Goal: Task Accomplishment & Management: Manage account settings

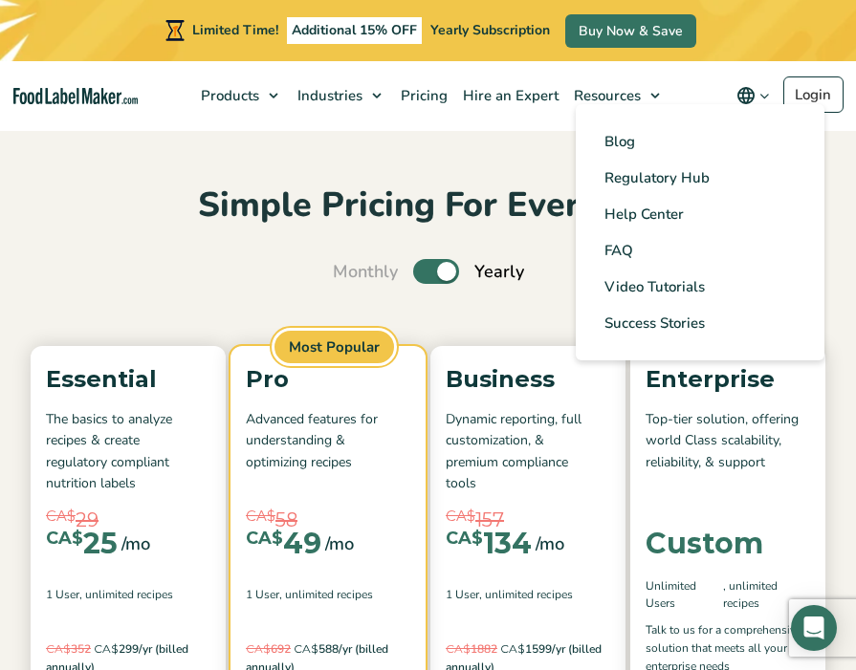
click at [804, 107] on ul "Blog Regulatory Hub Help Center FAQ Video Tutorials Success Stories" at bounding box center [699, 232] width 249 height 256
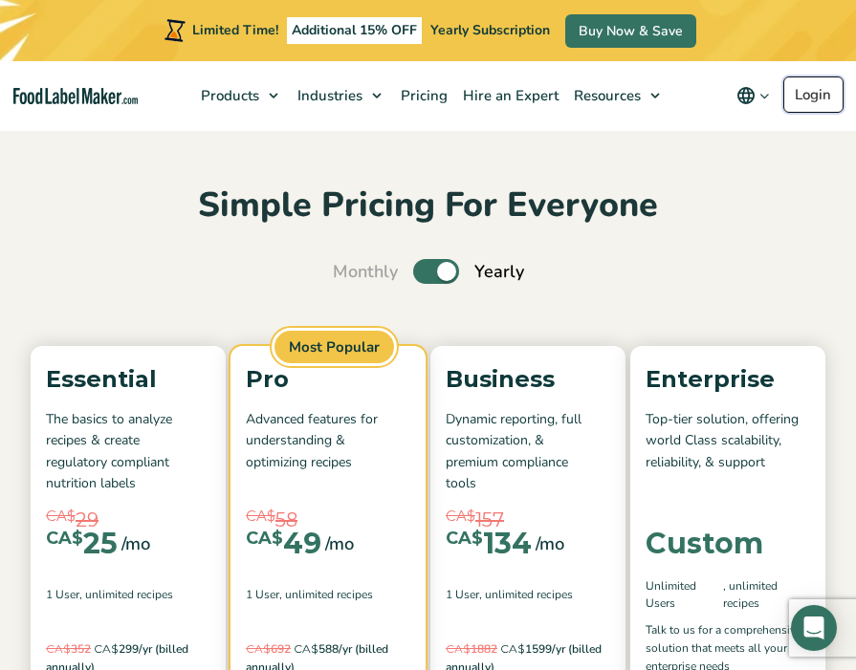
click at [809, 92] on link "Login" at bounding box center [813, 94] width 60 height 36
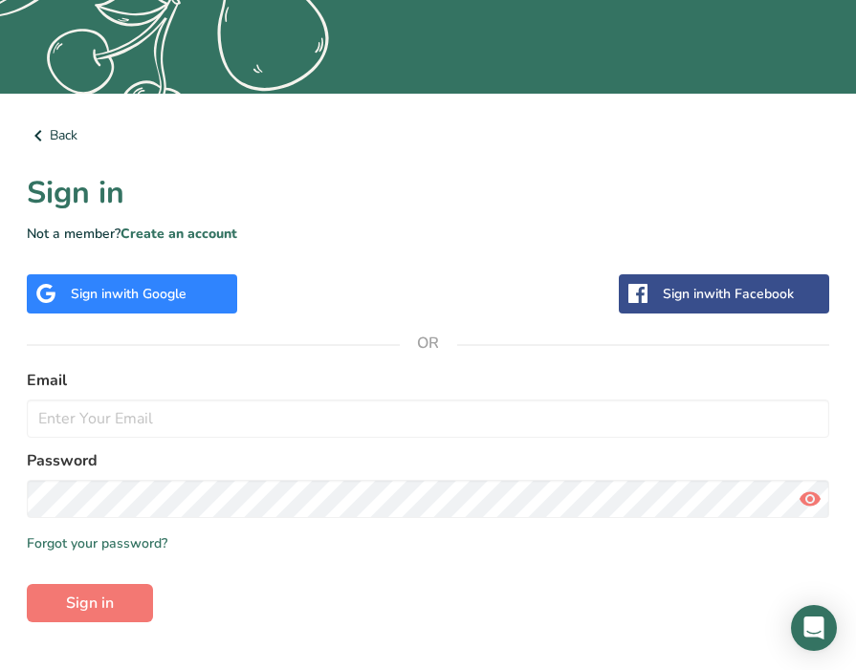
scroll to position [499, 0]
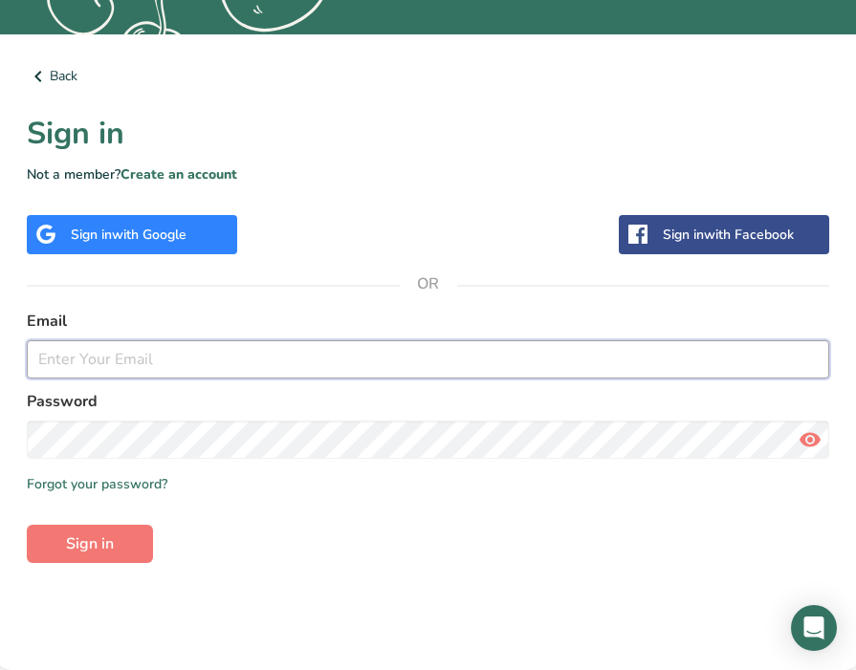
click at [116, 362] on input "email" at bounding box center [428, 359] width 802 height 38
type input "admin@oldchurchbakery.com"
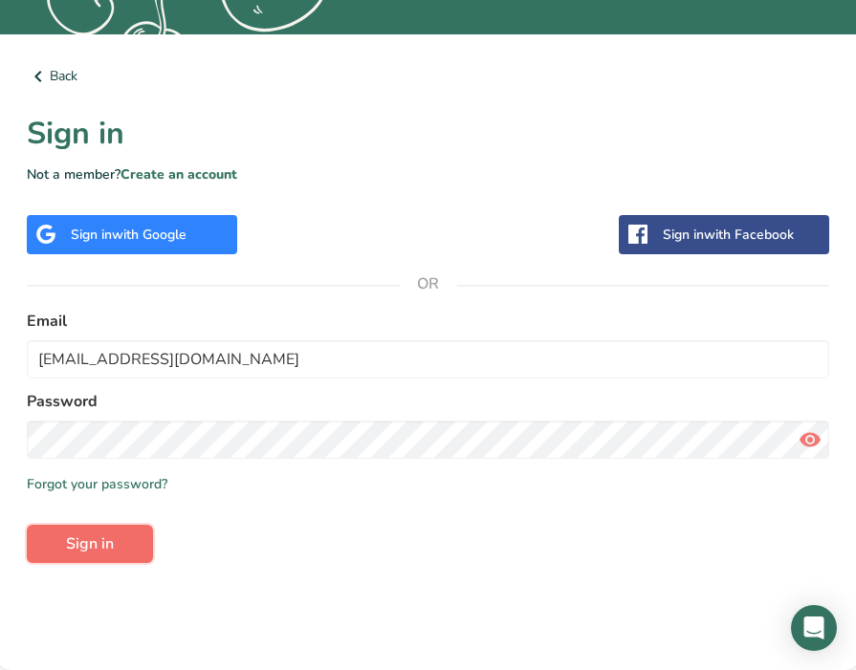
click at [114, 532] on button "Sign in" at bounding box center [90, 544] width 126 height 38
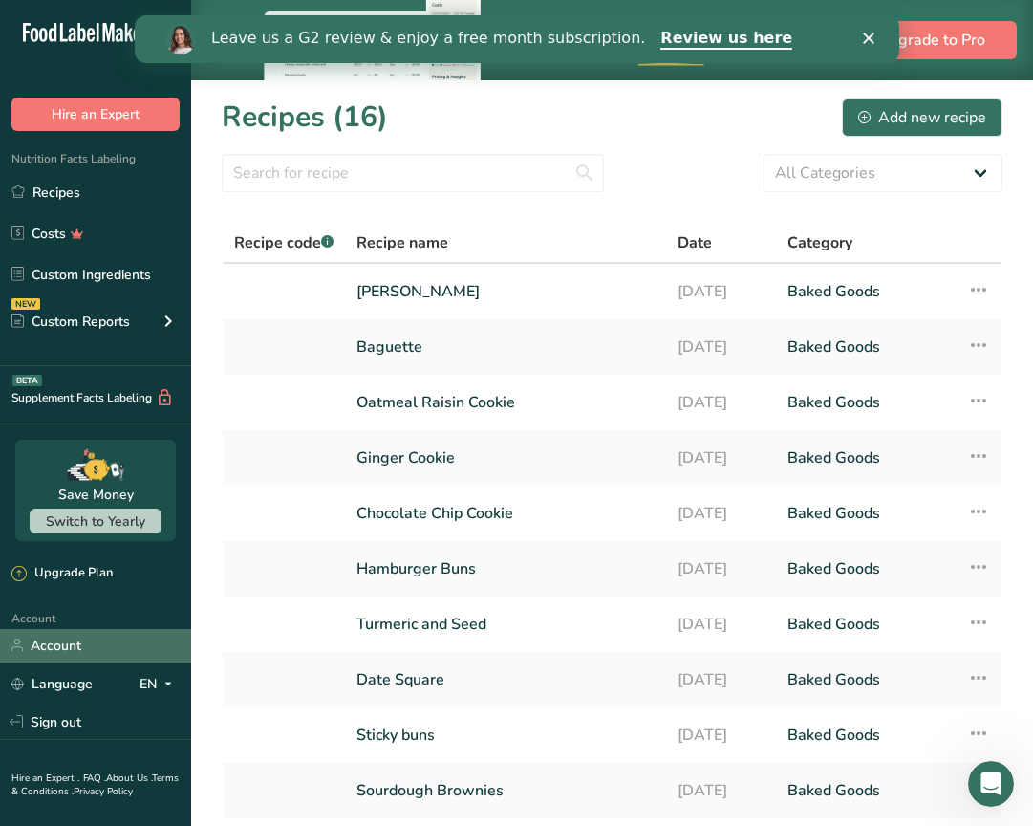
click at [88, 637] on link "Account" at bounding box center [95, 645] width 191 height 33
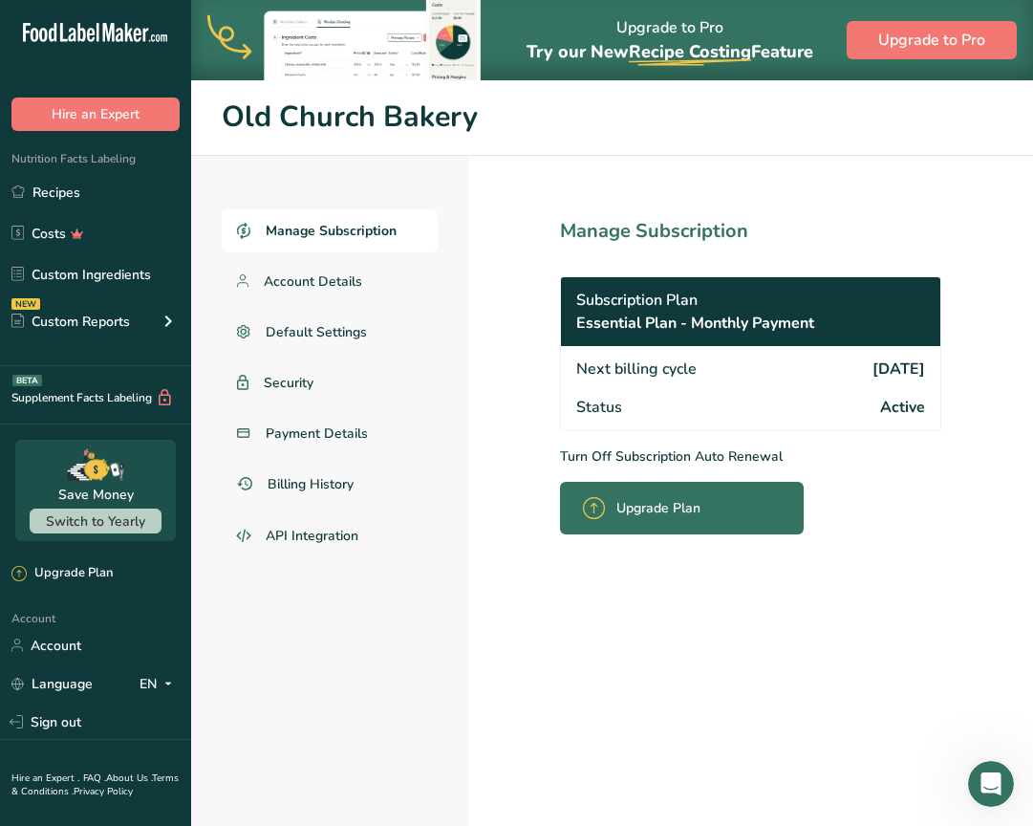
click at [648, 457] on p "Turn Off Subscription Auto Renewal" at bounding box center [750, 456] width 381 height 20
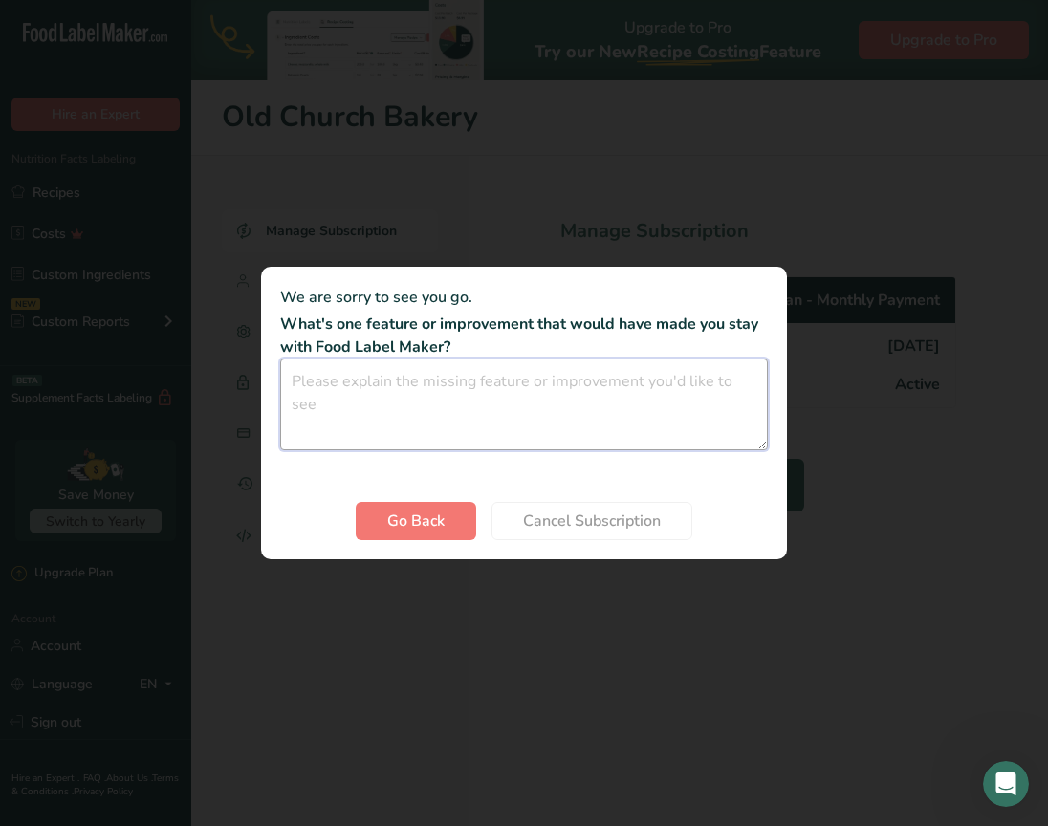
click at [446, 425] on textarea "Cancel subscription modal" at bounding box center [524, 404] width 488 height 92
type textarea "No longer need the product"
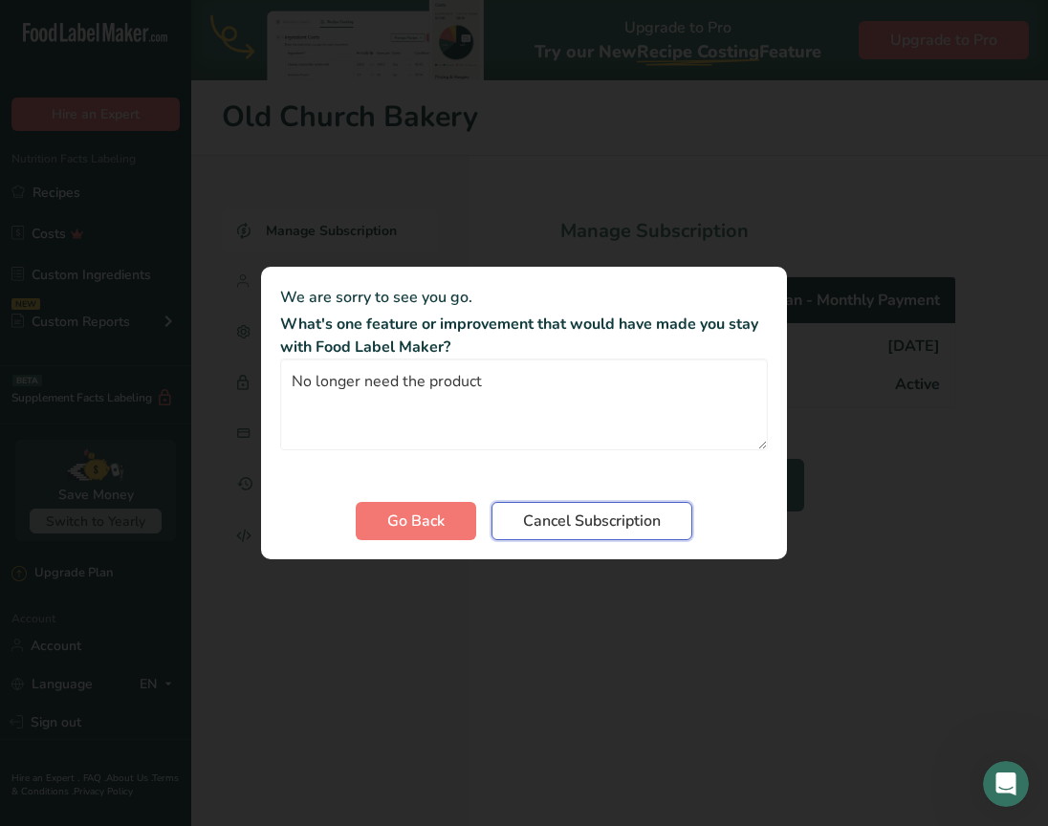
click at [584, 527] on span "Cancel Subscription" at bounding box center [592, 520] width 138 height 23
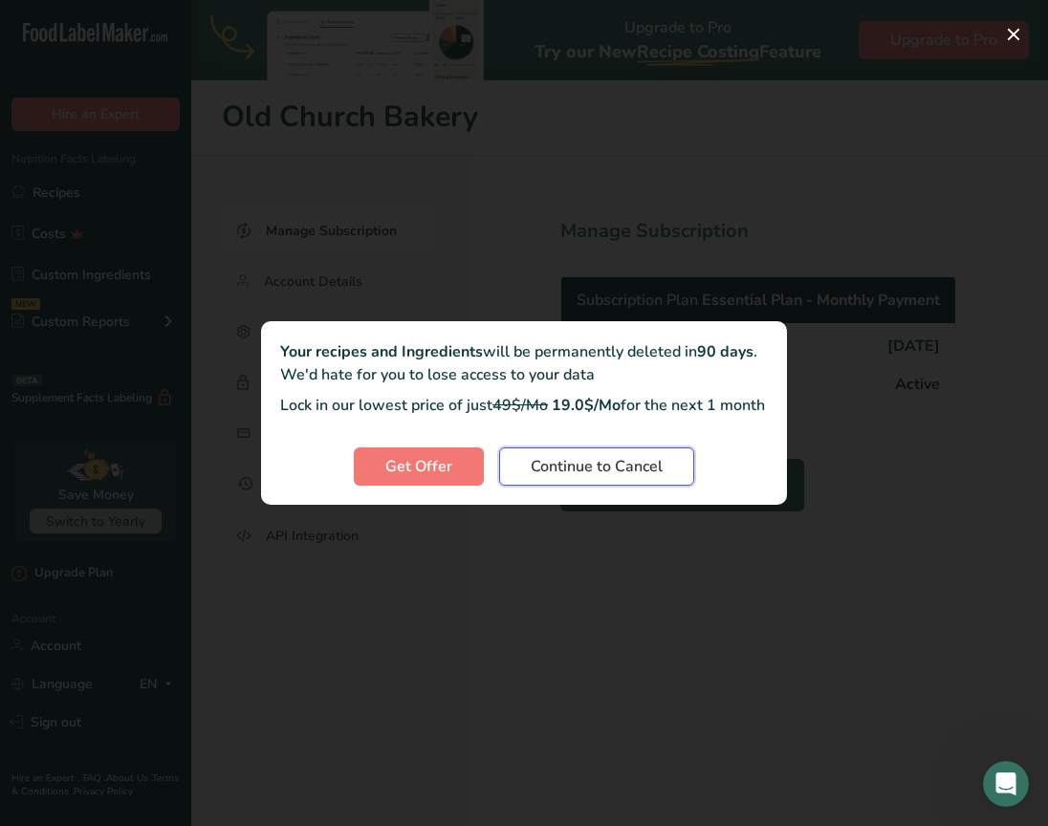
click at [555, 478] on span "Continue to Cancel" at bounding box center [597, 466] width 132 height 23
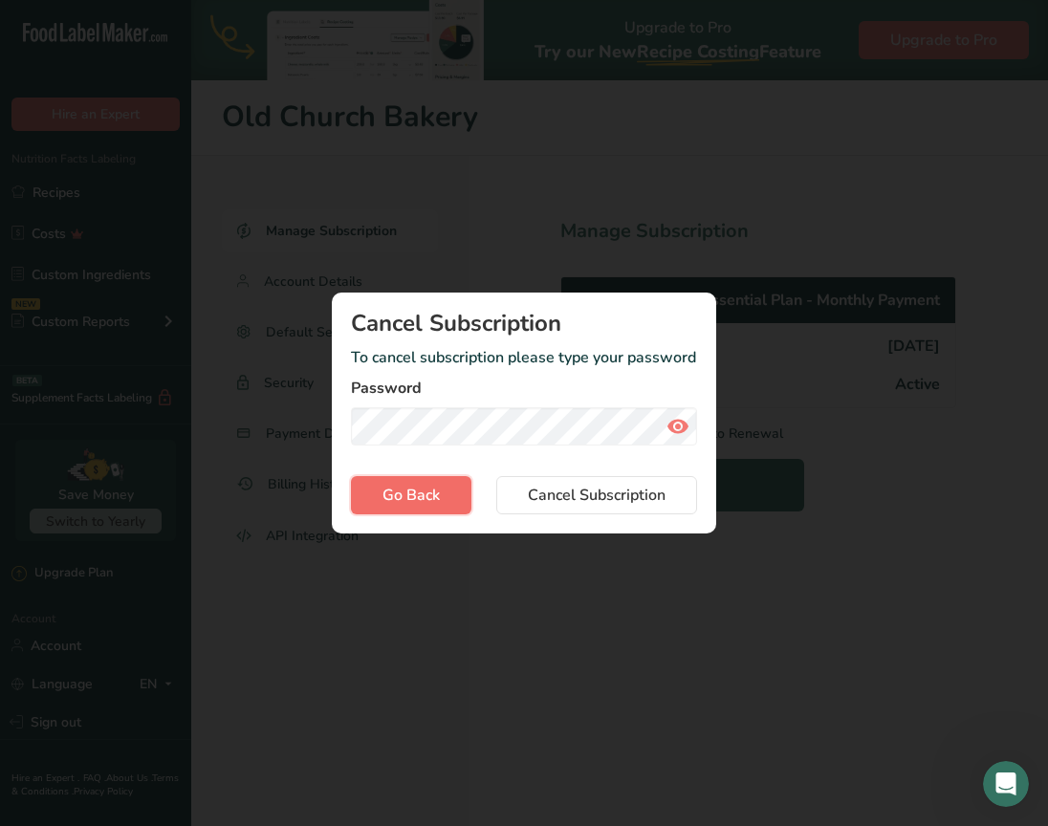
click at [430, 505] on span "Go Back" at bounding box center [410, 495] width 57 height 23
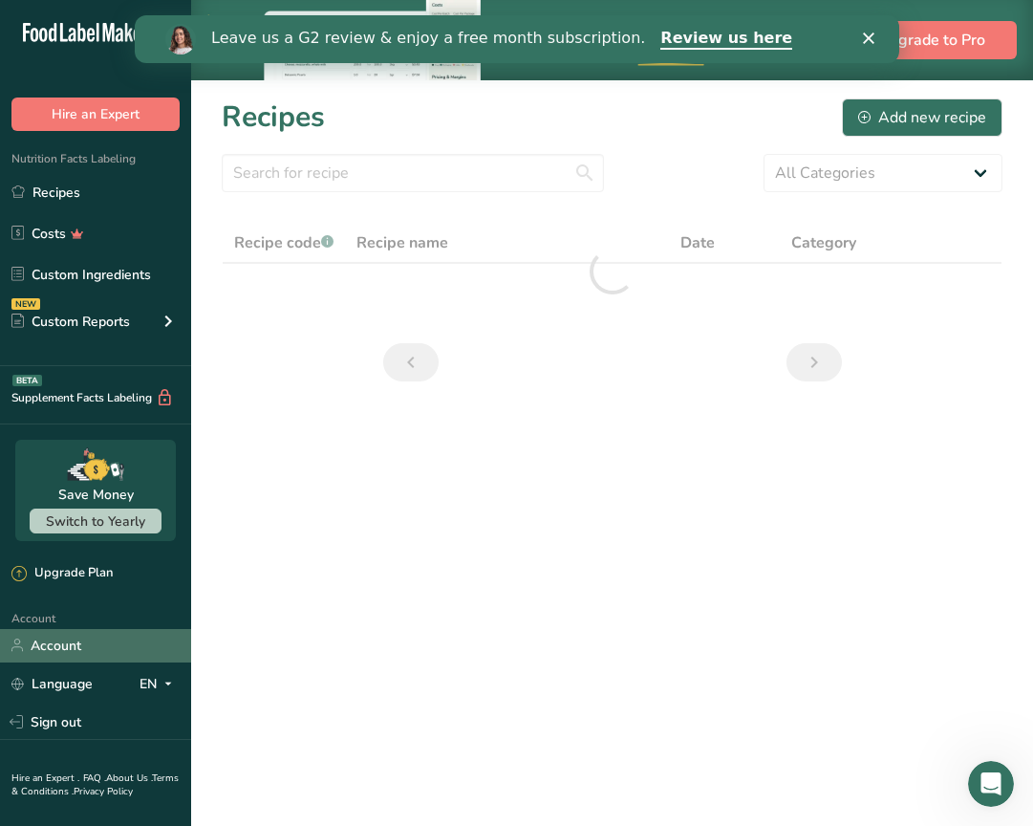
click at [95, 640] on link "Account" at bounding box center [95, 645] width 191 height 33
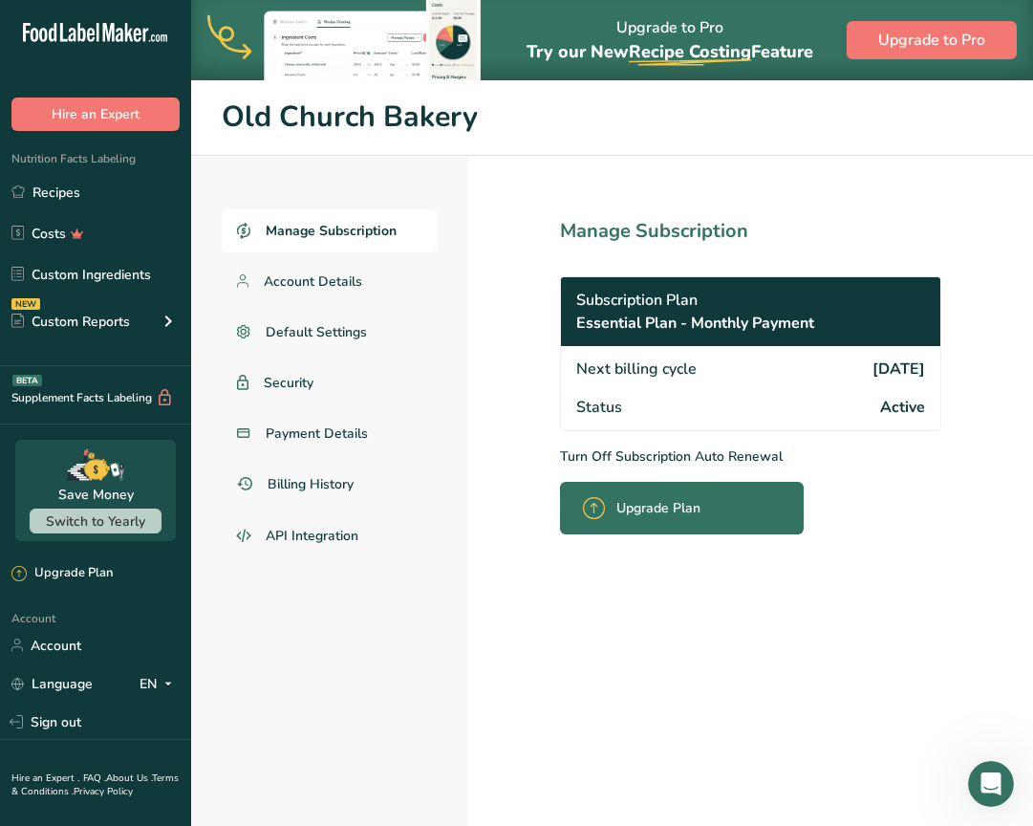
click at [653, 450] on p "Turn Off Subscription Auto Renewal" at bounding box center [750, 456] width 381 height 20
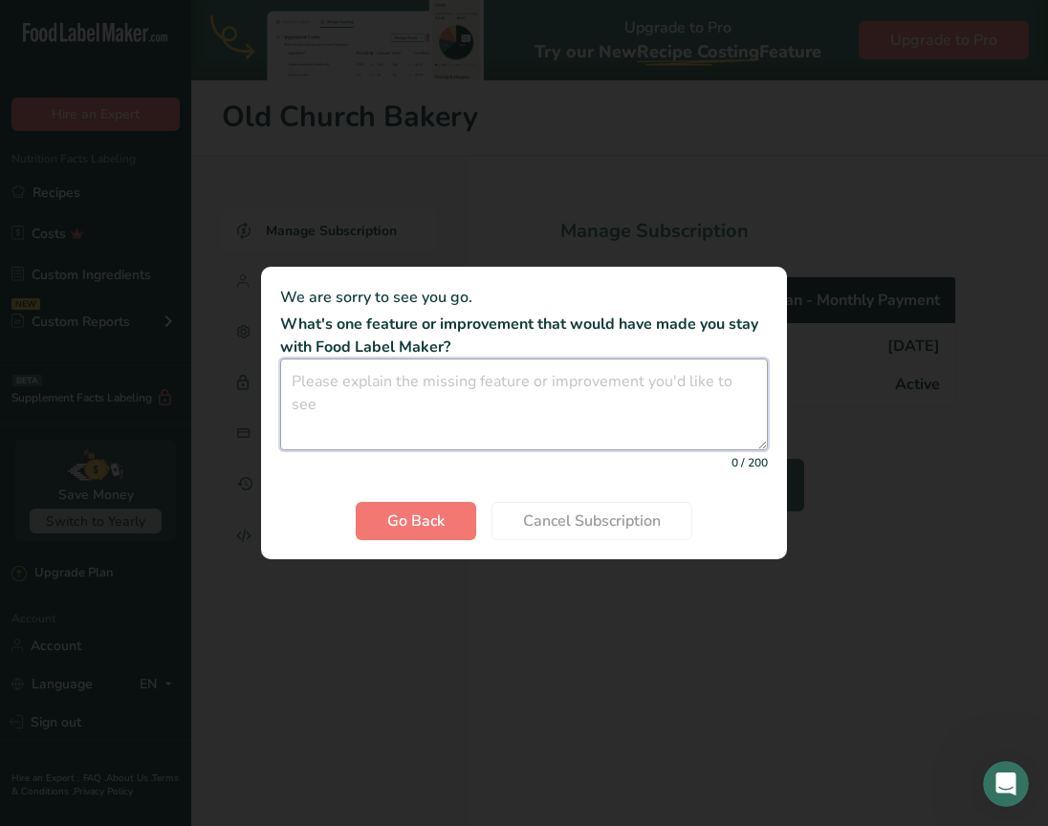
click at [540, 395] on textarea "Cancel subscription modal" at bounding box center [524, 404] width 488 height 92
type textarea "No longer need"
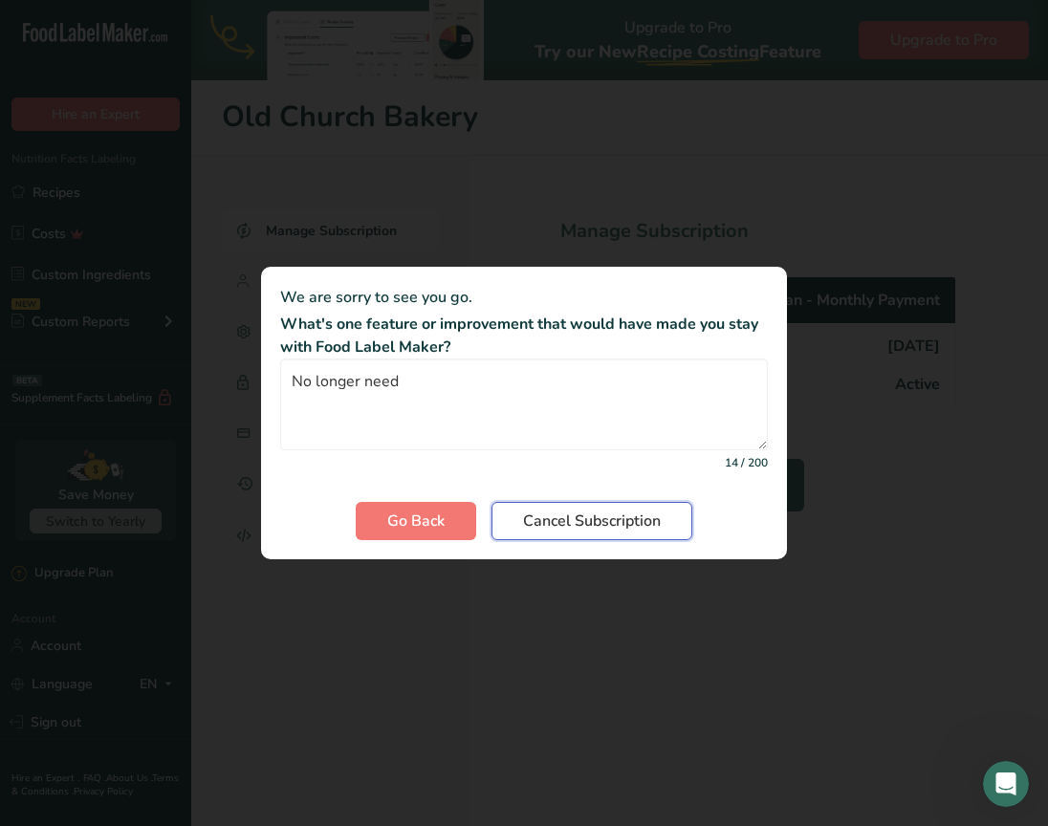
click at [652, 523] on span "Cancel Subscription" at bounding box center [592, 520] width 138 height 23
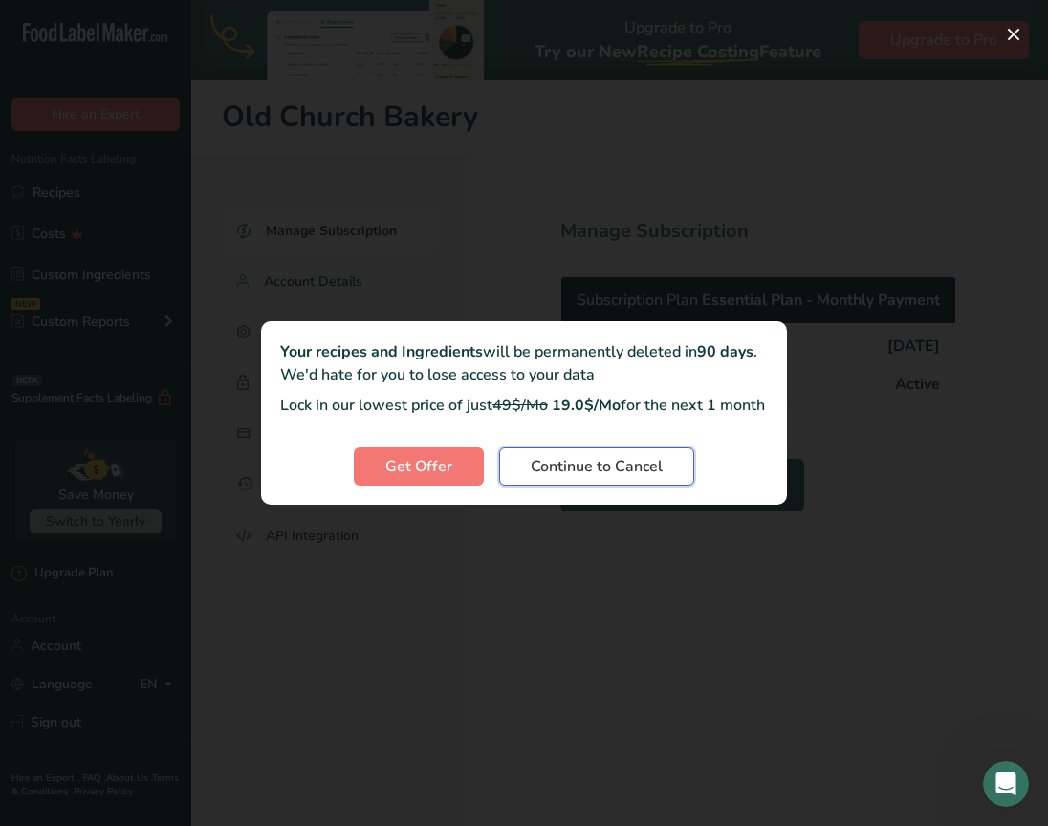
click at [573, 478] on span "Continue to Cancel" at bounding box center [597, 466] width 132 height 23
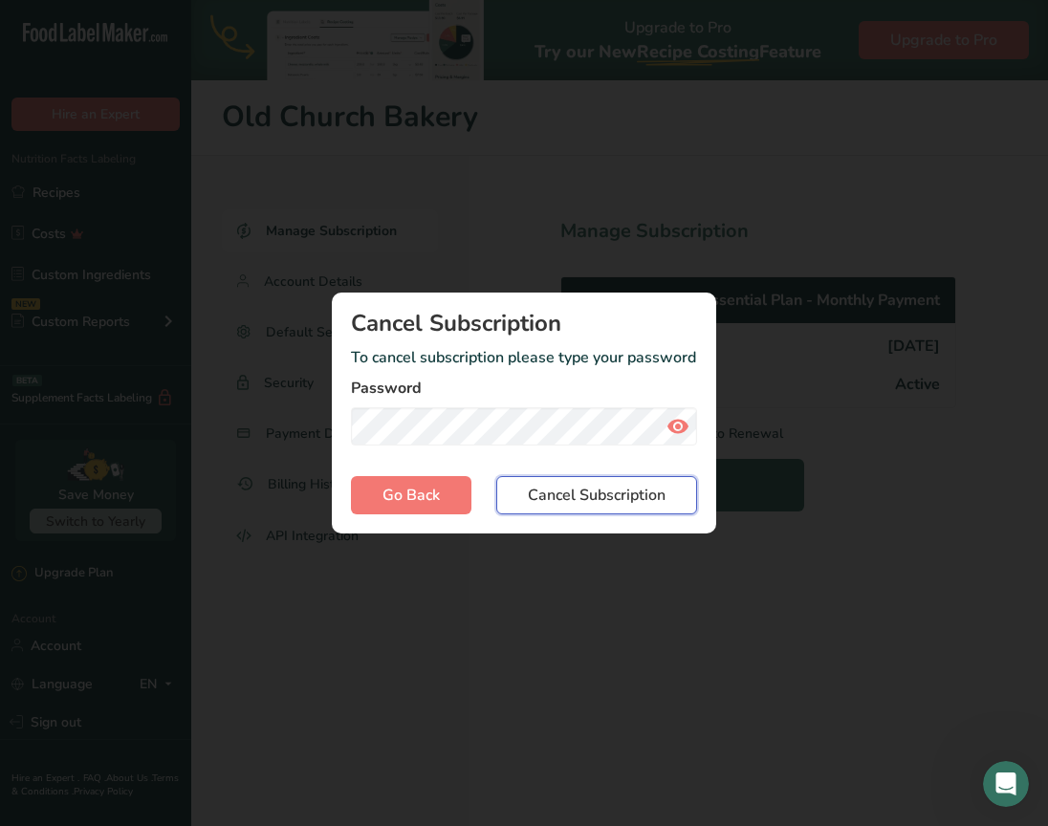
click at [540, 502] on span "Cancel Subscription" at bounding box center [597, 495] width 138 height 23
